Goal: Transaction & Acquisition: Purchase product/service

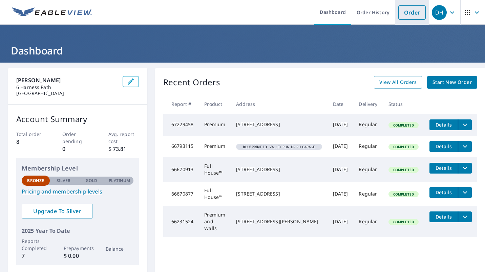
click at [406, 12] on link "Order" at bounding box center [411, 12] width 27 height 14
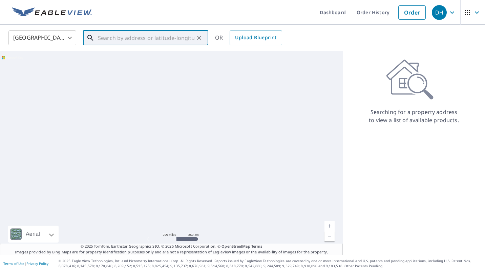
click at [137, 35] on input "text" at bounding box center [146, 37] width 96 height 19
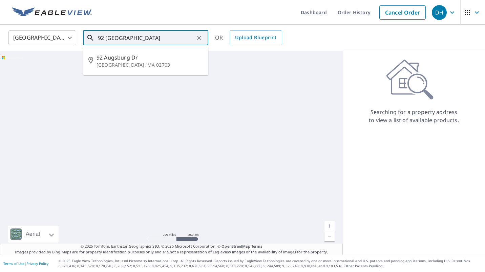
click at [126, 63] on p "[GEOGRAPHIC_DATA], MA 02703" at bounding box center [149, 65] width 106 height 7
type input "[STREET_ADDRESS][PERSON_NAME]"
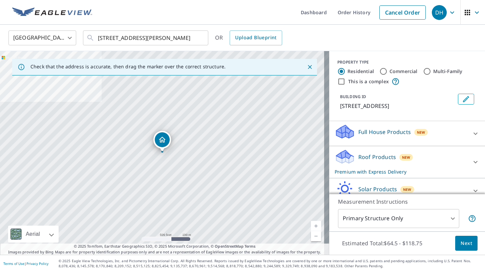
click at [160, 142] on icon "Dropped pin, building 1, Residential property, 92 Augsburg Dr Attleboro, MA 027…" at bounding box center [162, 140] width 7 height 6
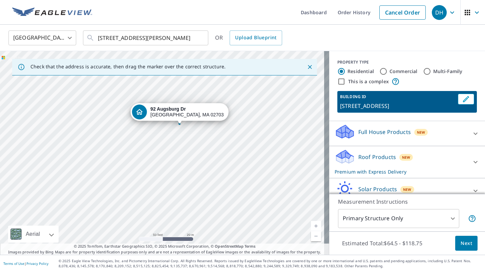
drag, startPoint x: 145, startPoint y: 172, endPoint x: 264, endPoint y: 217, distance: 127.7
click at [264, 217] on div "[STREET_ADDRESS][PERSON_NAME]" at bounding box center [164, 153] width 329 height 204
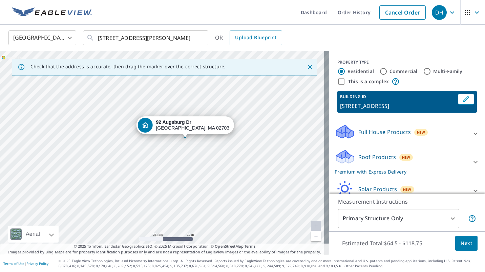
drag, startPoint x: 211, startPoint y: 215, endPoint x: 215, endPoint y: 242, distance: 27.3
click at [215, 242] on div "[STREET_ADDRESS][PERSON_NAME]" at bounding box center [164, 153] width 329 height 204
click at [451, 160] on div "Roof Products New Premium with Express Delivery" at bounding box center [400, 162] width 133 height 26
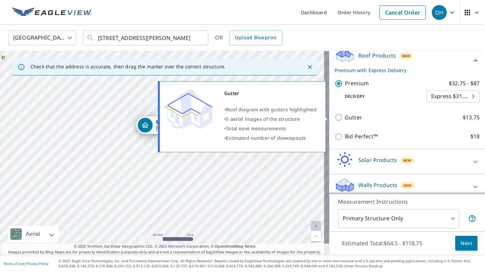
scroll to position [108, 0]
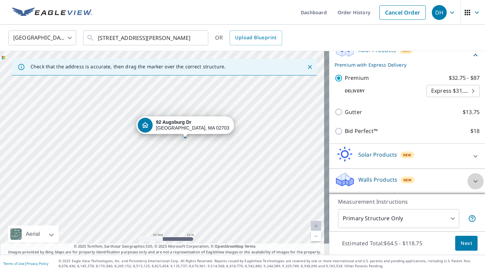
click at [471, 180] on icon at bounding box center [475, 181] width 8 height 8
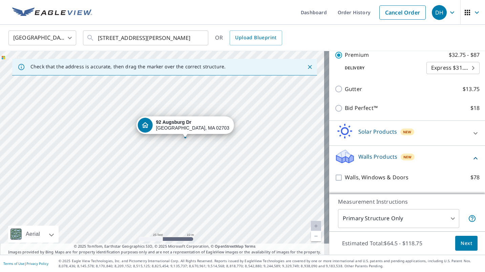
scroll to position [146, 0]
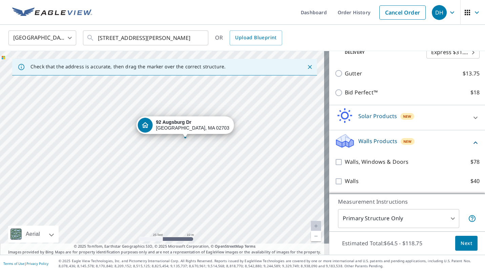
click at [422, 219] on body "DH DH Dashboard Order History Cancel Order DH [GEOGRAPHIC_DATA] [GEOGRAPHIC_DAT…" at bounding box center [242, 136] width 485 height 272
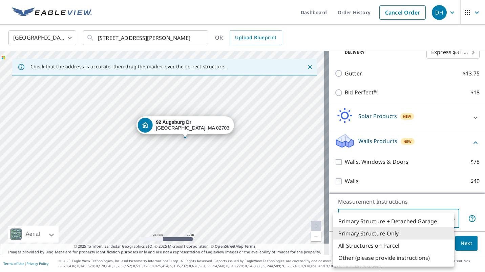
click at [393, 233] on li "Primary Structure Only" at bounding box center [393, 233] width 121 height 12
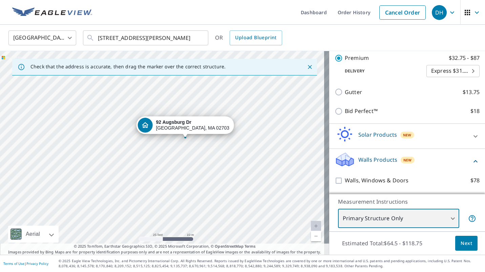
scroll to position [79, 0]
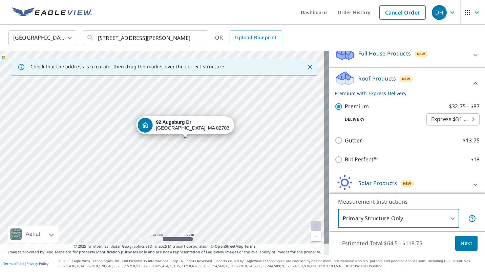
click at [371, 94] on p "Premium with Express Delivery" at bounding box center [402, 93] width 137 height 7
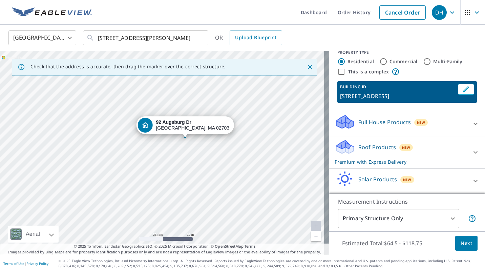
scroll to position [0, 0]
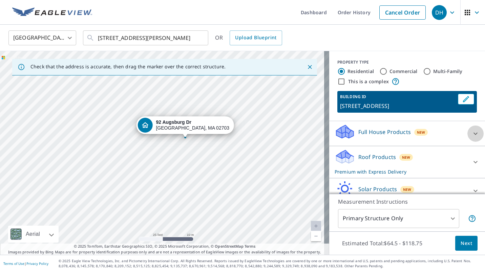
click at [471, 134] on icon at bounding box center [475, 134] width 8 height 8
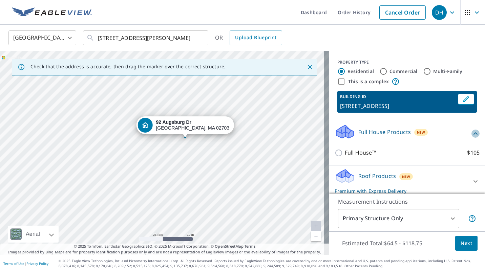
click at [473, 134] on icon at bounding box center [475, 133] width 4 height 2
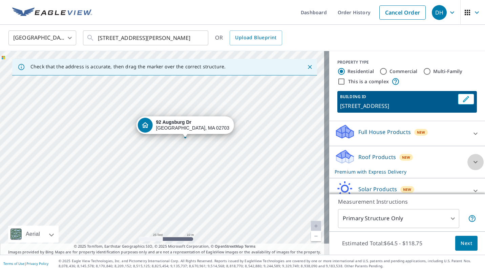
click at [473, 162] on icon at bounding box center [475, 162] width 4 height 2
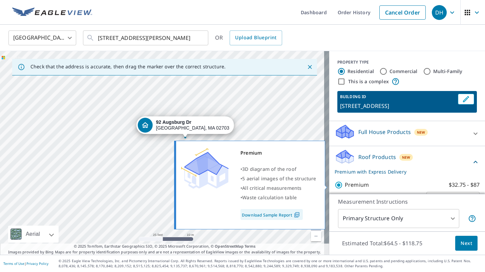
click at [449, 183] on p "$32.75 - $87" at bounding box center [464, 185] width 31 height 8
click at [345, 183] on input "Premium $32.75 - $87" at bounding box center [339, 185] width 10 height 8
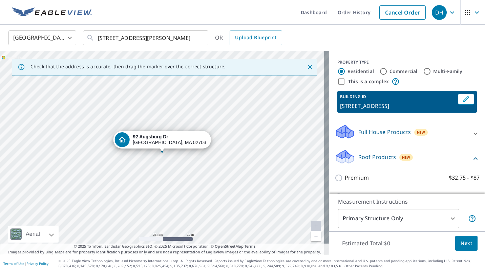
click at [462, 245] on span "Next" at bounding box center [466, 243] width 12 height 8
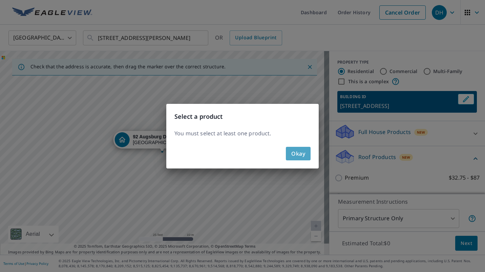
click at [291, 153] on span "Okay" at bounding box center [298, 153] width 14 height 9
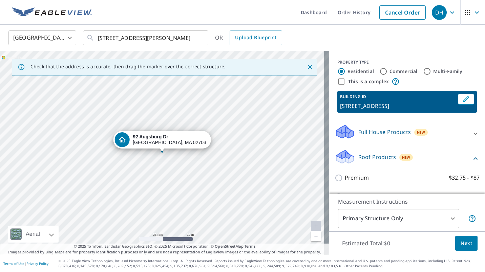
click at [473, 158] on icon at bounding box center [475, 158] width 4 height 2
click at [372, 157] on p "Roof Products" at bounding box center [377, 157] width 38 height 8
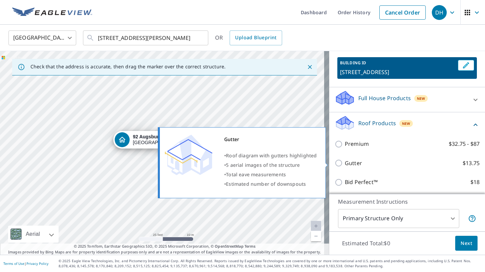
scroll to position [68, 0]
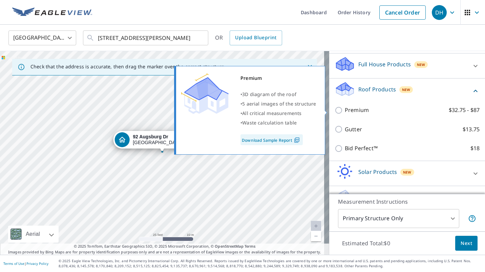
click at [353, 110] on p "Premium" at bounding box center [357, 110] width 24 height 8
click at [345, 110] on input "Premium $32.75 - $87" at bounding box center [339, 110] width 10 height 8
checkbox input "true"
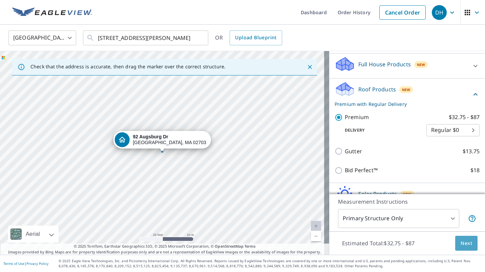
click at [460, 244] on span "Next" at bounding box center [466, 243] width 12 height 8
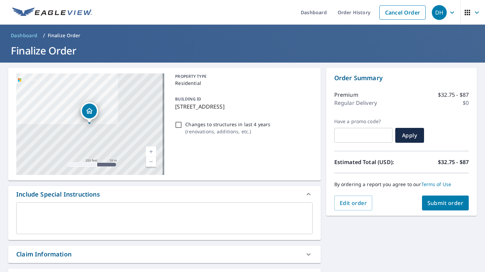
click at [437, 204] on span "Submit order" at bounding box center [445, 202] width 36 height 7
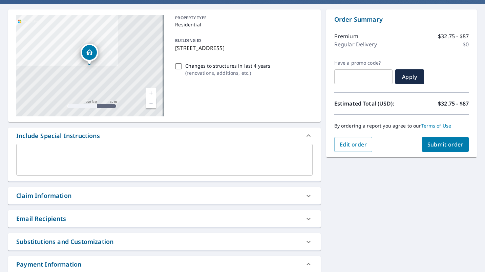
scroll to position [68, 0]
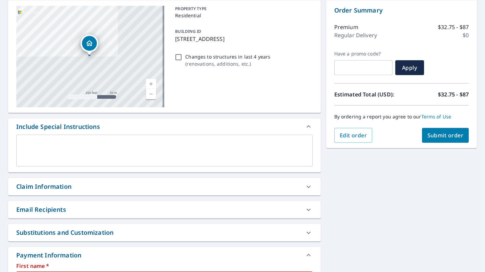
click at [220, 187] on div "Claim Information" at bounding box center [158, 186] width 284 height 9
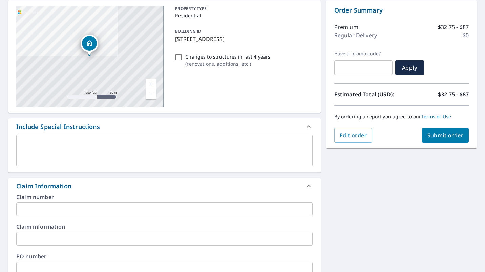
click at [222, 189] on div "Claim Information" at bounding box center [158, 186] width 284 height 9
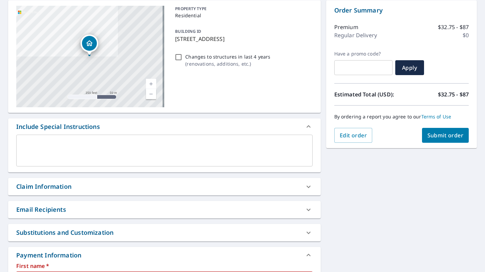
click at [229, 210] on div "Email Recipients" at bounding box center [158, 209] width 284 height 9
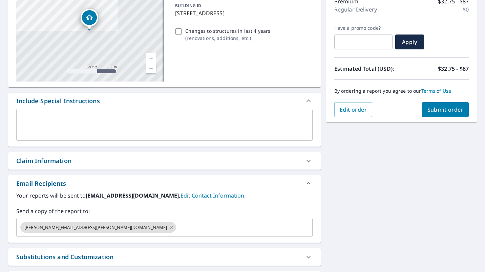
scroll to position [102, 0]
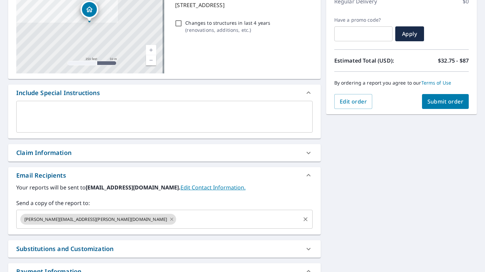
click at [169, 220] on icon at bounding box center [171, 219] width 5 height 7
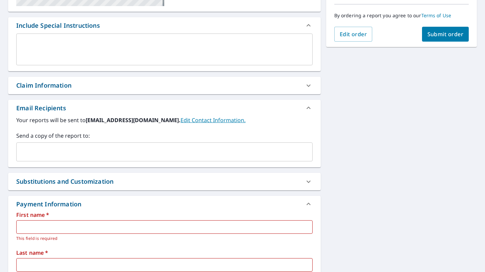
scroll to position [169, 0]
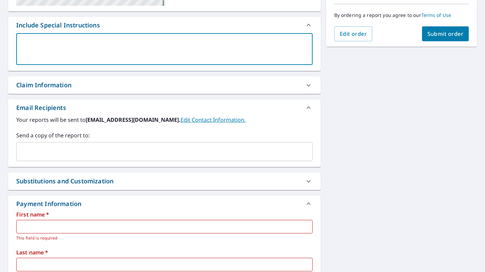
click at [190, 46] on textarea at bounding box center [164, 49] width 287 height 19
type textarea "e"
type textarea "x"
type textarea "em"
type textarea "x"
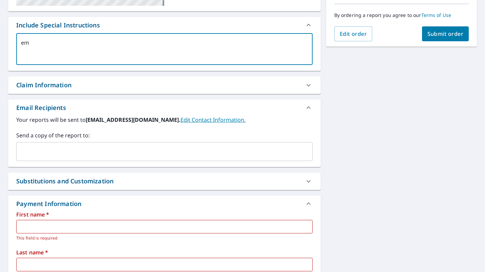
type textarea "ema"
type textarea "x"
type textarea "emai"
type textarea "x"
type textarea "email"
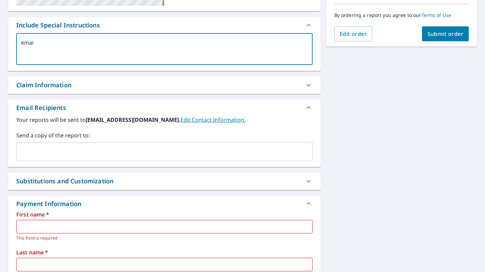
type textarea "x"
type textarea "email"
type textarea "x"
type textarea "email m"
type textarea "x"
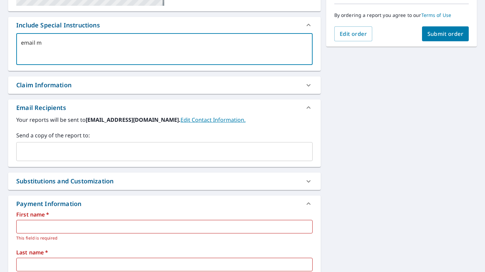
type textarea "email me"
type textarea "x"
type textarea "email me"
type textarea "x"
type textarea "email me a"
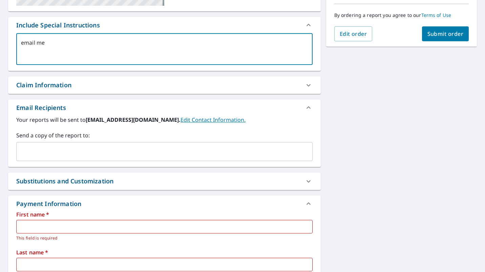
type textarea "x"
type textarea "email me a"
type textarea "x"
type textarea "email me a p"
type textarea "x"
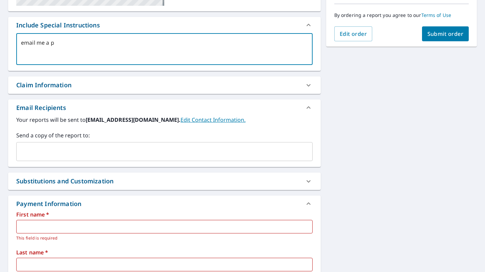
type textarea "email me a pa"
type textarea "x"
type textarea "email me a pay"
type textarea "x"
type textarea "email me a paym"
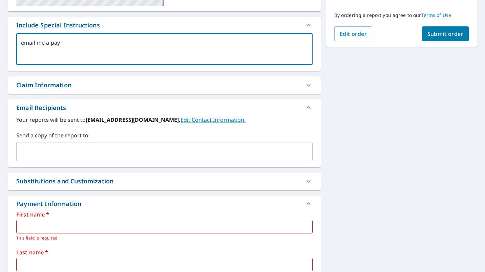
type textarea "x"
type textarea "email me a payme"
type textarea "x"
type textarea "email me a paymen"
type textarea "x"
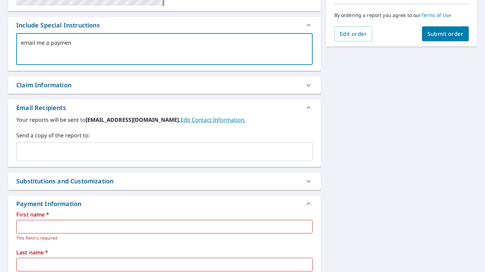
type textarea "email me a payment"
type textarea "x"
type textarea "email me a payment"
type textarea "x"
type textarea "email me a payment r"
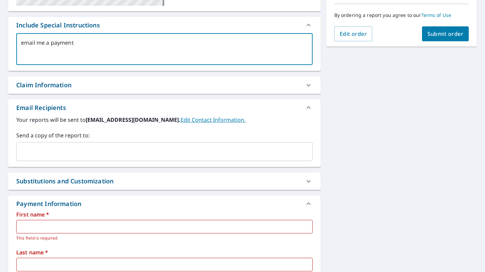
type textarea "x"
type textarea "email me a payment re"
type textarea "x"
type textarea "email me a payment rec"
type textarea "x"
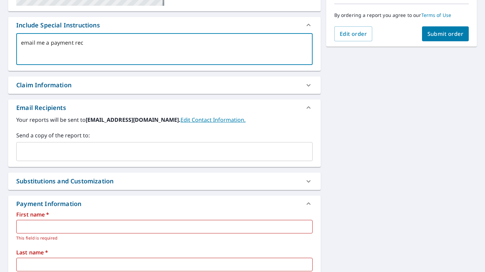
type textarea "email me a payment rece"
type textarea "x"
type textarea "email me a payment recei"
type textarea "x"
type textarea "email me a payment receip"
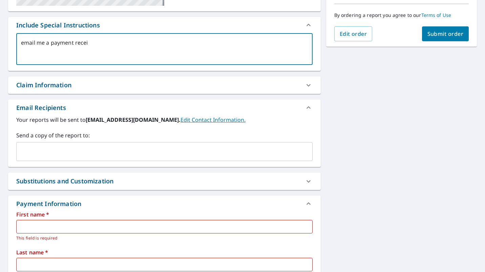
type textarea "x"
type textarea "email me a payment receipt"
type textarea "x"
type textarea "email me a payment receipt"
type textarea "x"
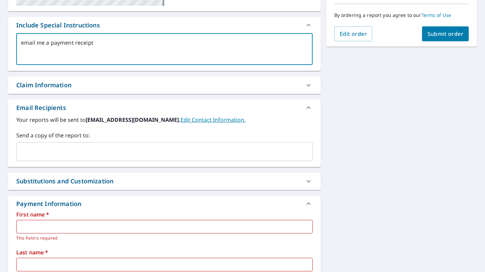
type textarea "email me a payment receipt a"
type textarea "x"
type textarea "email me a payment receipt as"
type textarea "x"
type textarea "email me a payment receipt as"
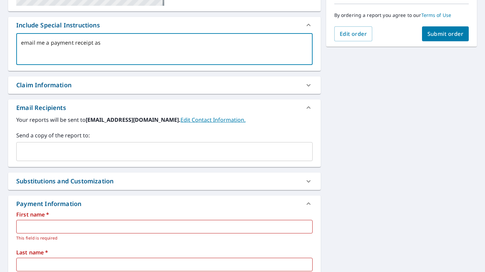
type textarea "x"
type textarea "email me a payment receipt as w"
type textarea "x"
type textarea "email me a payment receipt as we"
type textarea "x"
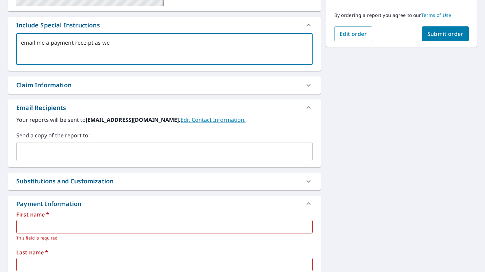
type textarea "email me a payment receipt as wel"
type textarea "x"
type textarea "email me a payment receipt as well"
type textarea "x"
type textarea "email me a payment receipt as well."
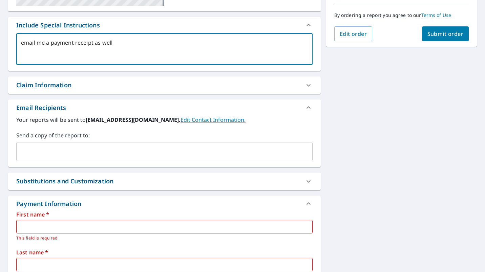
type textarea "x"
type textarea "email me a payment receipt as well."
type textarea "x"
type textarea "email me a payment receipt as well."
type textarea "x"
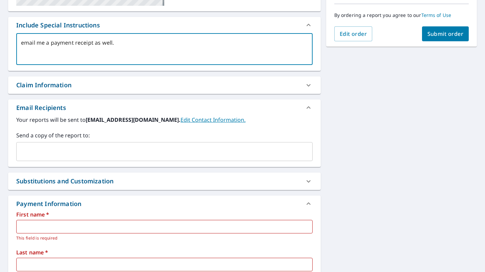
type textarea "email me a payment receipt as well. d"
type textarea "x"
type textarea "email me a payment receipt as well. da"
type textarea "x"
type textarea "email me a payment receipt as well. dav"
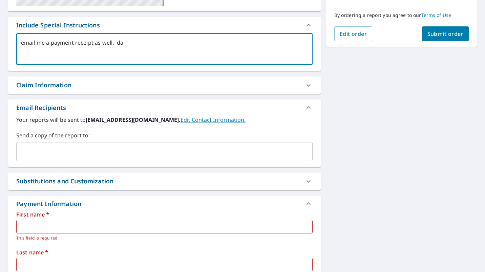
type textarea "x"
type textarea "email me a payment receipt as well. [PERSON_NAME]"
type textarea "x"
type textarea "email me a payment receipt as well. daveh"
type textarea "x"
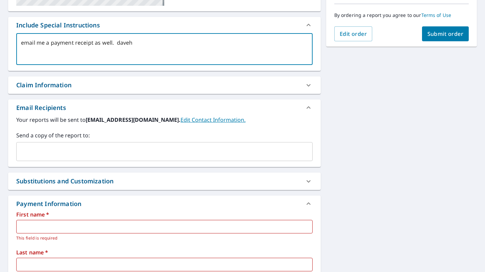
type textarea "email me a payment receipt as well. daveha"
type textarea "x"
type textarea "email me a payment receipt as well. [GEOGRAPHIC_DATA]"
type textarea "x"
type textarea "email me a payment receipt as well. [GEOGRAPHIC_DATA]"
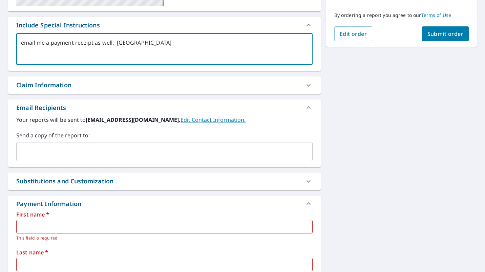
type textarea "x"
type textarea "email me a payment receipt as well. [GEOGRAPHIC_DATA]"
type textarea "x"
type textarea "email me a payment receipt as well. davehamel1"
type textarea "x"
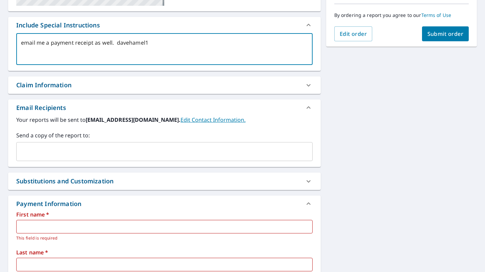
type textarea "email me a payment receipt as well. davehamel11"
type textarea "x"
type textarea "email me a payment receipt as well. davehamel1"
type textarea "x"
type textarea "email me a payment receipt as well. davehamel12"
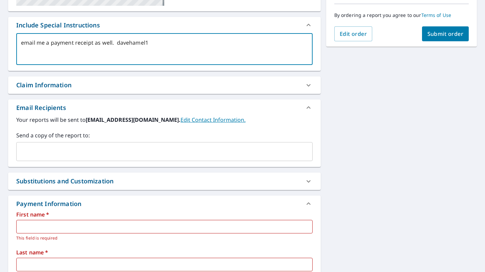
type textarea "x"
type textarea "email me a payment receipt as well. davehamel123"
type textarea "x"
type textarea "email me a payment receipt as well. davehamel123@"
type textarea "x"
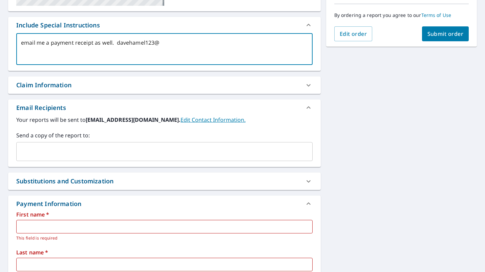
type textarea "email me a payment receipt as well. davehamel123@g"
type textarea "x"
type textarea "email me a payment receipt as well. davehamel123@gm"
type textarea "x"
type textarea "email me a payment receipt as well. davehamel123@gma"
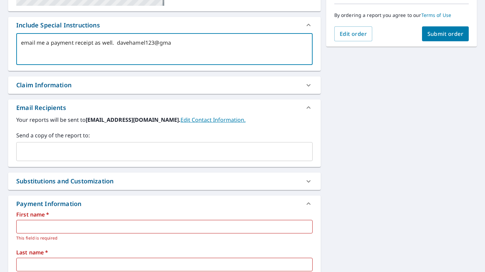
type textarea "x"
type textarea "email me a payment receipt as well. davehamel123@gmai"
type textarea "x"
type textarea "email me a payment receipt as well. [EMAIL_ADDRESS]"
type textarea "x"
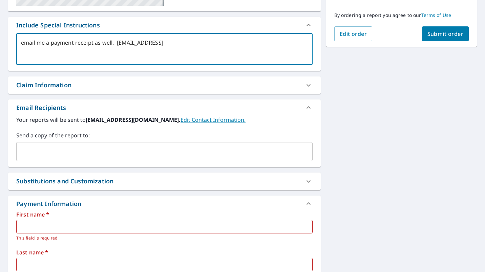
type textarea "email me a payment receipt as well. [EMAIL_ADDRESS]."
type textarea "x"
type textarea "email me a payment receipt as well. davehamel123@gmail.c"
type textarea "x"
type textarea "email me a payment receipt as well. [EMAIL_ADDRESS][DOMAIN_NAME]"
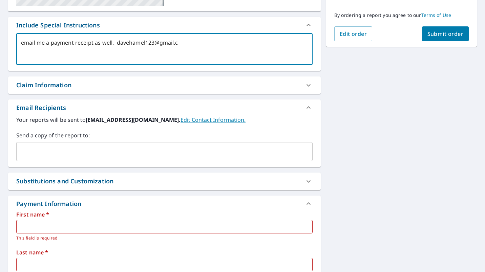
type textarea "x"
type textarea "email me a payment receipt as well. [EMAIL_ADDRESS][DOMAIN_NAME]"
type textarea "x"
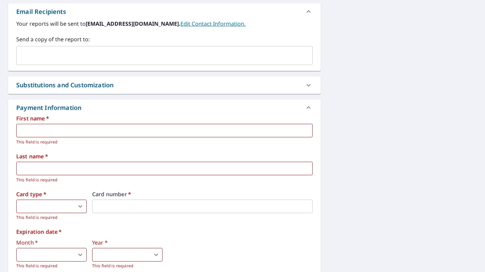
scroll to position [271, 0]
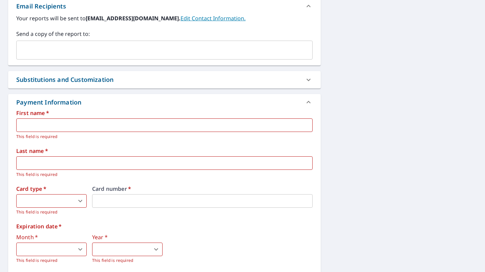
type textarea "email me a payment receipt as well. [EMAIL_ADDRESS][DOMAIN_NAME]"
type textarea "x"
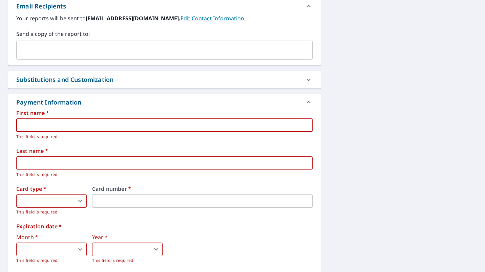
click at [187, 123] on input "text" at bounding box center [164, 125] width 296 height 14
type input "[PERSON_NAME]"
type input "[PERSON_NAME][EMAIL_ADDRESS][PERSON_NAME][DOMAIN_NAME]"
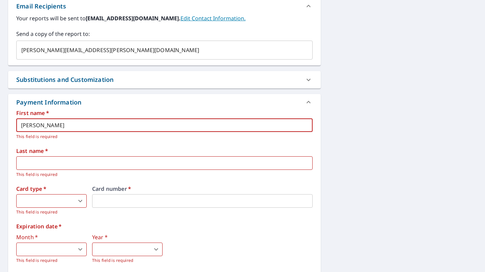
type input "[PERSON_NAME]"
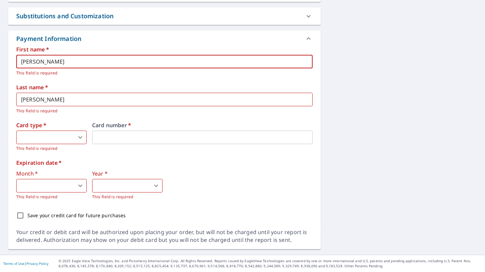
click at [77, 138] on body "DH DH Dashboard Order History Cancel Order DH Dashboard / Finalize Order Finali…" at bounding box center [242, 136] width 485 height 272
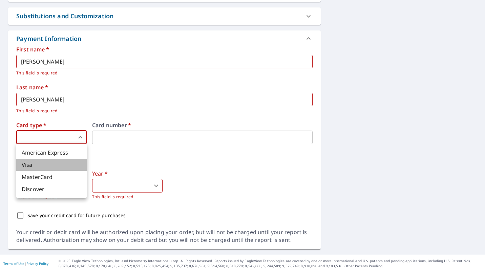
drag, startPoint x: 62, startPoint y: 160, endPoint x: 105, endPoint y: 144, distance: 46.1
click at [61, 160] on li "Visa" at bounding box center [51, 165] width 70 height 12
type textarea "x"
type input "2"
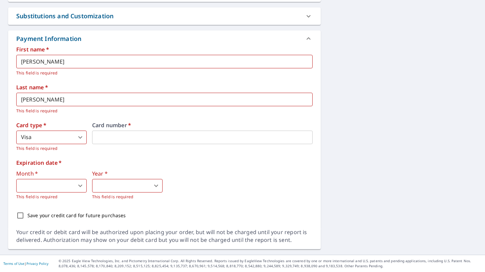
click at [40, 182] on body "DH DH Dashboard Order History Cancel Order DH Dashboard / Finalize Order Finali…" at bounding box center [242, 136] width 485 height 272
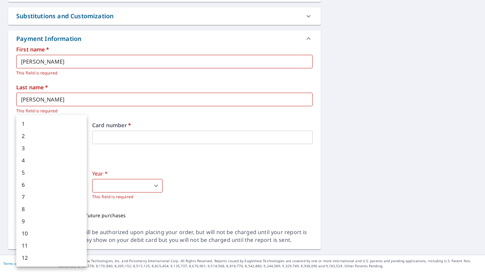
click at [29, 244] on li "11" at bounding box center [51, 246] width 70 height 12
type textarea "x"
type input "11"
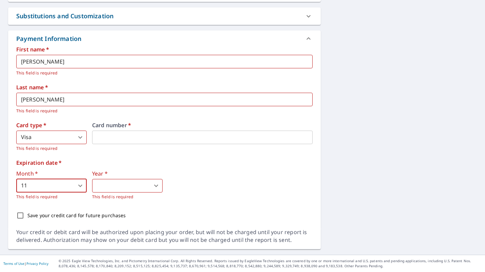
click at [112, 185] on body "DH DH Dashboard Order History Cancel Order DH Dashboard / Finalize Order Finali…" at bounding box center [242, 136] width 485 height 272
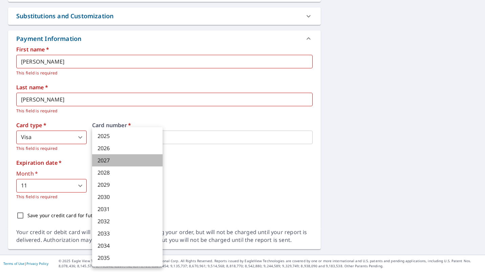
click at [114, 159] on li "2027" at bounding box center [127, 160] width 70 height 12
type textarea "x"
type input "2027"
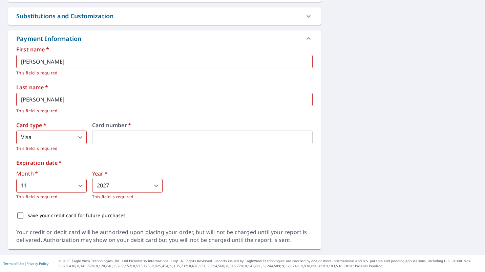
click at [243, 166] on div "Expiration date   * Month   * 11 11 ​ This field is required Year   * 2027 2027…" at bounding box center [164, 180] width 296 height 40
click at [200, 169] on div "Expiration date   * Month   * 11 11 ​ This field is required Year   * 2027 2027…" at bounding box center [164, 180] width 296 height 40
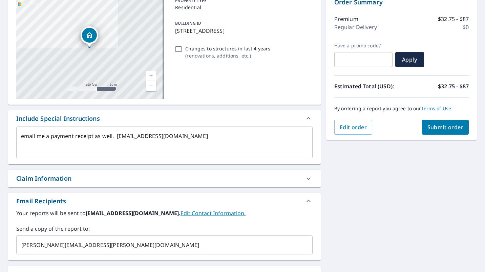
scroll to position [64, 0]
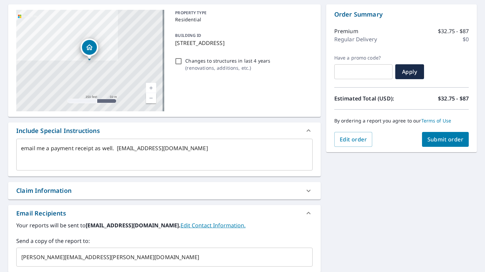
click at [428, 139] on span "Submit order" at bounding box center [445, 139] width 36 height 7
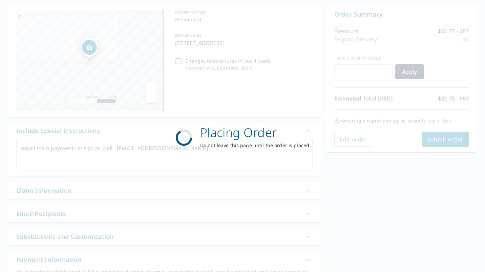
type textarea "x"
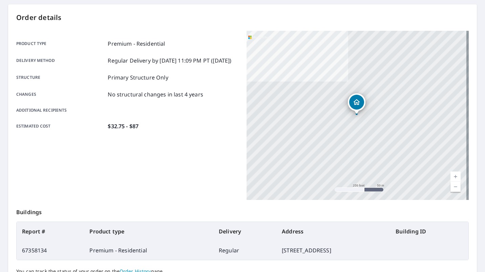
click at [193, 170] on div "Product type Premium - Residential Delivery method Regular Delivery by [DATE] 1…" at bounding box center [127, 115] width 222 height 169
click at [201, 130] on div "Estimated cost $32.75 - $87" at bounding box center [127, 126] width 222 height 8
